Goal: Task Accomplishment & Management: Use online tool/utility

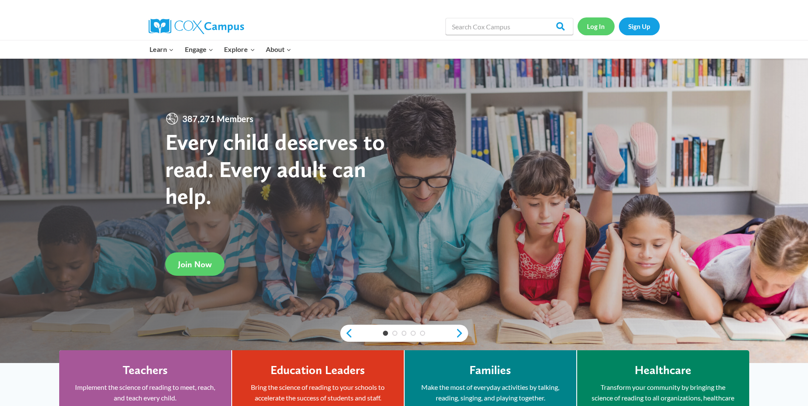
click at [601, 26] on link "Log In" at bounding box center [596, 25] width 37 height 17
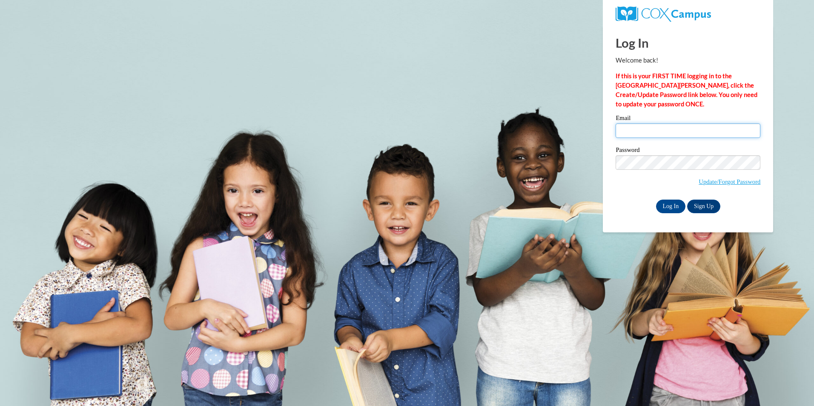
click at [657, 132] on input "Email" at bounding box center [688, 131] width 145 height 14
type input "myfourbadboys@gmail.com"
click at [637, 125] on input "Email" at bounding box center [688, 131] width 145 height 14
click at [632, 132] on input "Email" at bounding box center [688, 131] width 145 height 14
drag, startPoint x: 632, startPoint y: 132, endPoint x: 671, endPoint y: 102, distance: 48.9
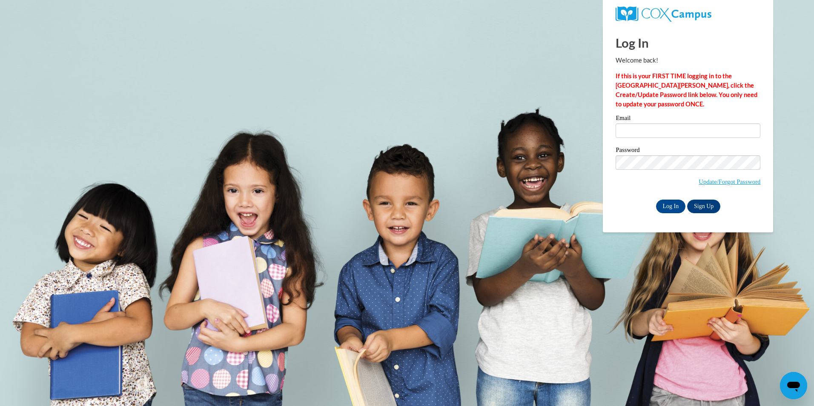
click at [671, 102] on p "If this is your FIRST TIME logging in to the NEW Cox Campus, click the Create/U…" at bounding box center [688, 90] width 145 height 37
click at [645, 129] on input "Email" at bounding box center [688, 131] width 145 height 14
click at [634, 135] on input "Email" at bounding box center [688, 131] width 145 height 14
click at [634, 132] on input "Email" at bounding box center [688, 131] width 145 height 14
type input "myfourbadboys@gmail.com"
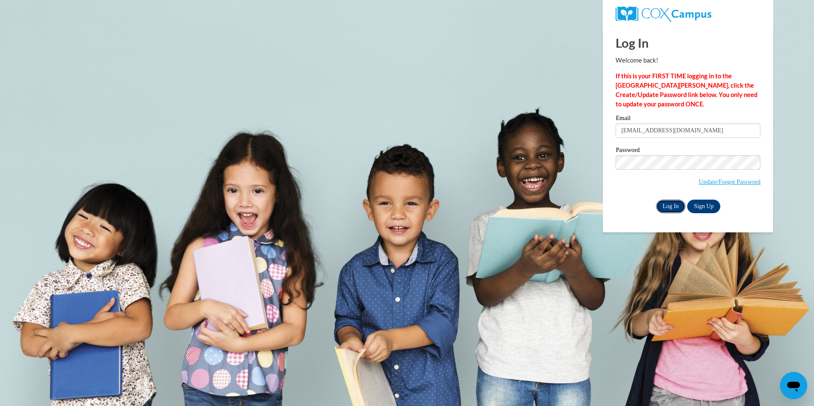
click at [679, 206] on input "Log In" at bounding box center [671, 207] width 30 height 14
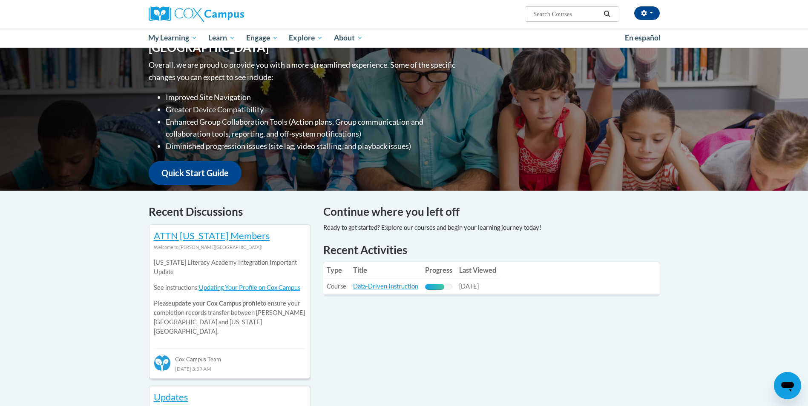
scroll to position [162, 0]
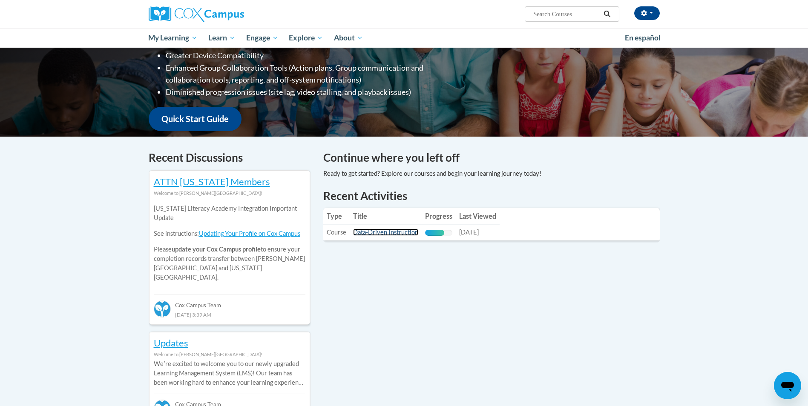
click at [377, 232] on link "Data-Driven Instruction" at bounding box center [385, 232] width 65 height 7
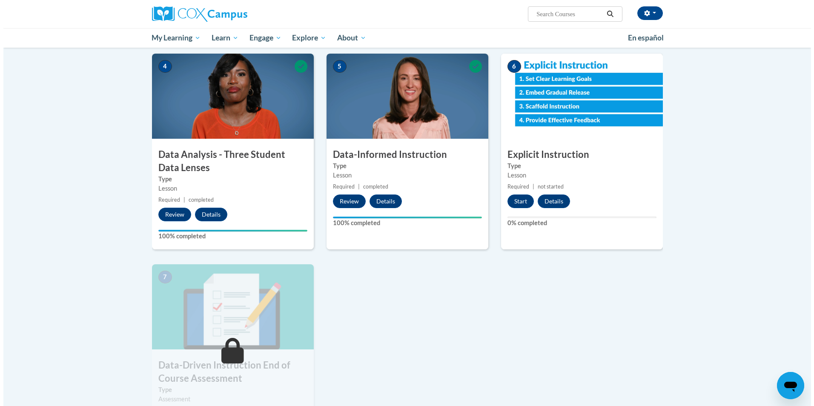
scroll to position [378, 0]
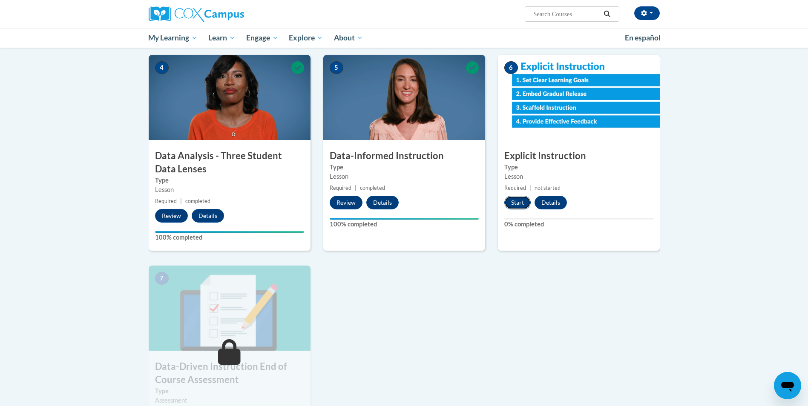
click at [510, 201] on button "Start" at bounding box center [517, 203] width 26 height 14
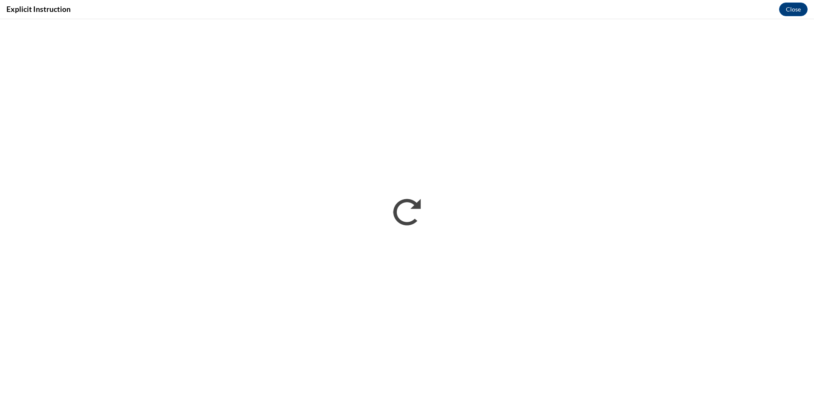
scroll to position [0, 0]
